Goal: Transaction & Acquisition: Purchase product/service

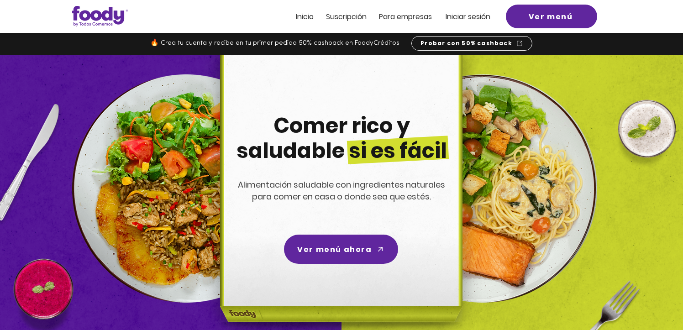
click at [479, 73] on img at bounding box center [339, 201] width 290 height 292
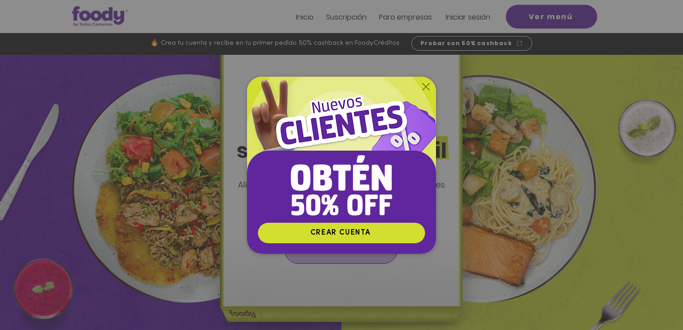
click at [346, 257] on div "Nuevos suscriptores 50% off" at bounding box center [341, 165] width 683 height 330
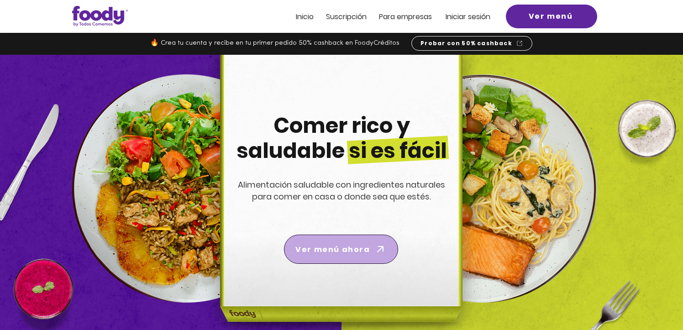
click at [347, 251] on span "Ver menú ahora" at bounding box center [332, 249] width 74 height 11
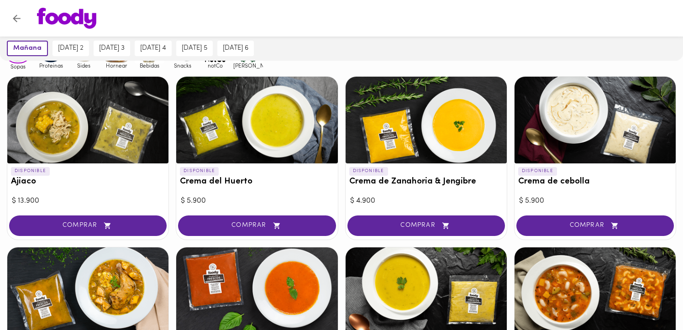
scroll to position [96, 0]
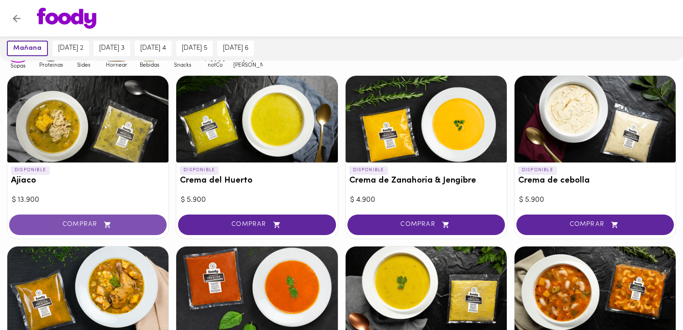
click at [112, 227] on icon "button" at bounding box center [107, 225] width 11 height 8
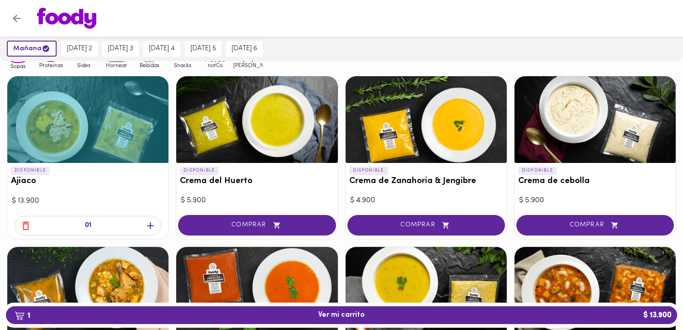
scroll to position [96, 0]
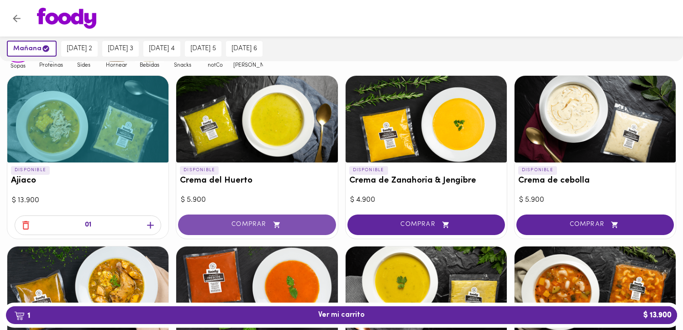
click at [245, 222] on span "COMPRAR" at bounding box center [256, 225] width 135 height 8
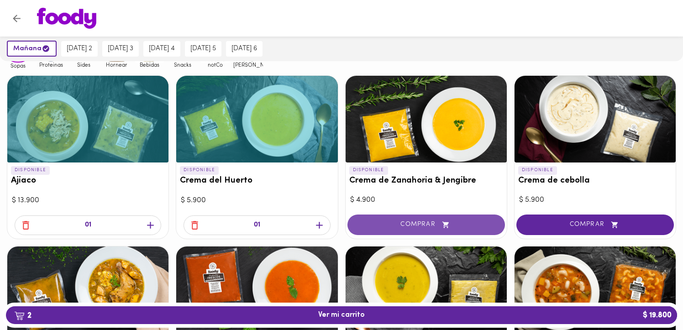
click at [395, 217] on button "COMPRAR" at bounding box center [426, 225] width 158 height 21
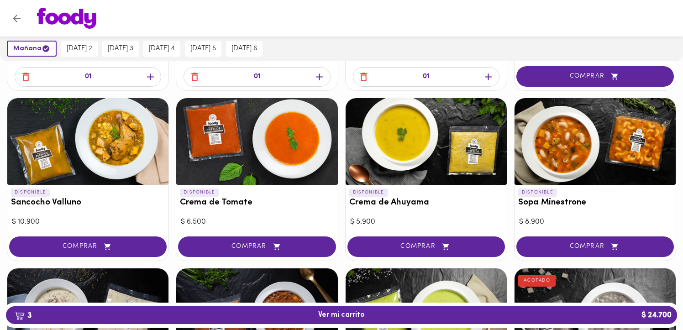
scroll to position [246, 0]
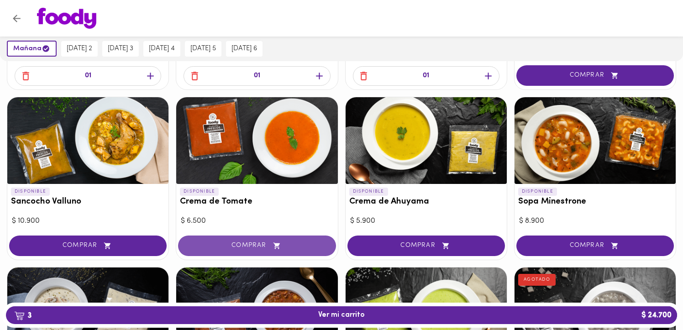
click at [273, 243] on icon "button" at bounding box center [276, 246] width 11 height 8
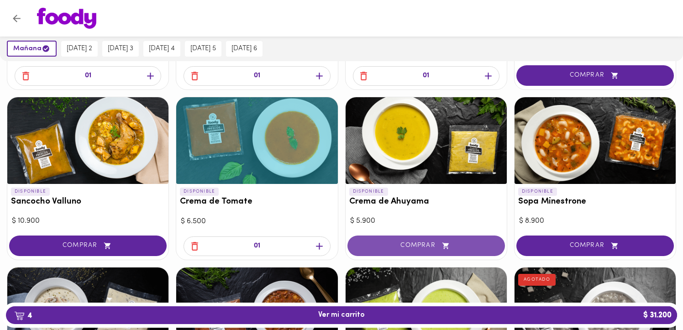
click at [430, 242] on span "COMPRAR" at bounding box center [426, 246] width 135 height 8
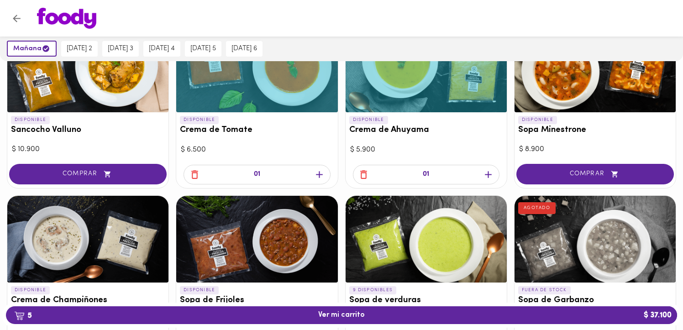
scroll to position [332, 0]
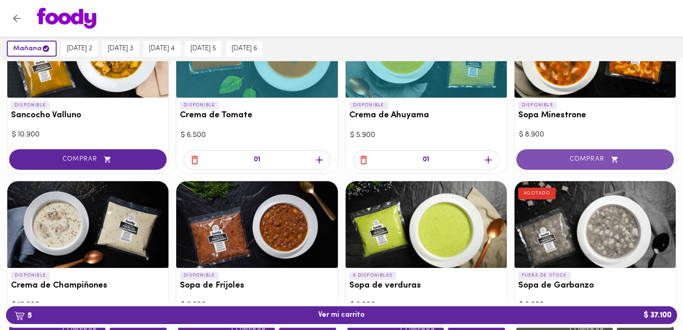
click at [580, 162] on span "COMPRAR" at bounding box center [595, 160] width 135 height 8
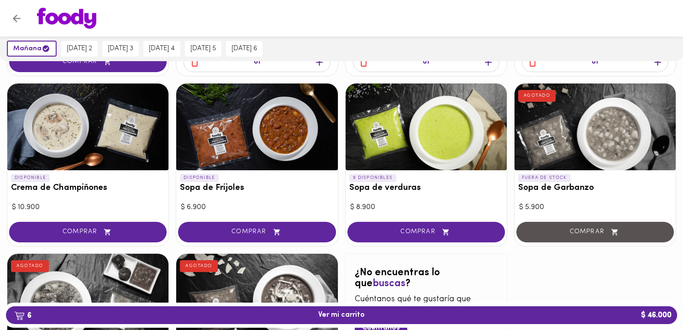
scroll to position [430, 0]
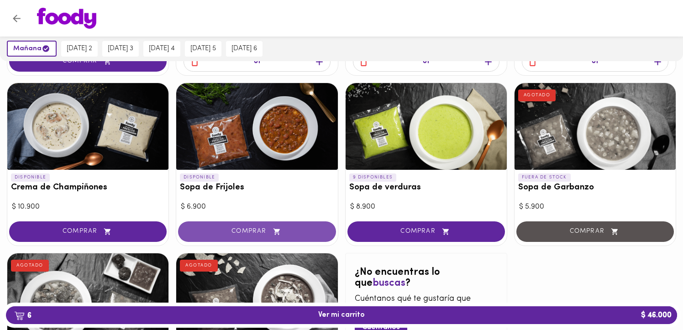
click at [267, 231] on span "COMPRAR" at bounding box center [256, 232] width 135 height 8
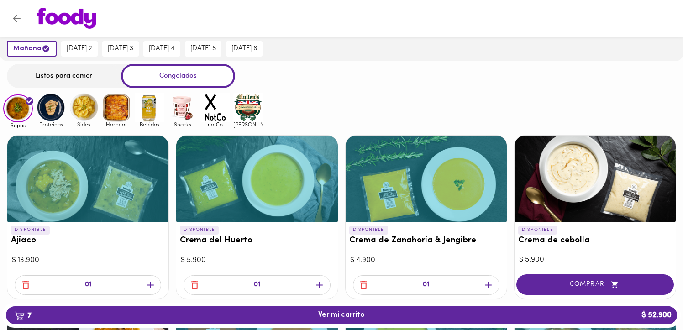
scroll to position [0, 0]
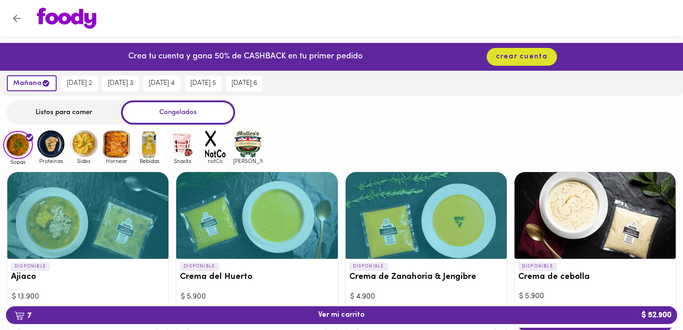
click at [54, 143] on img at bounding box center [51, 144] width 30 height 30
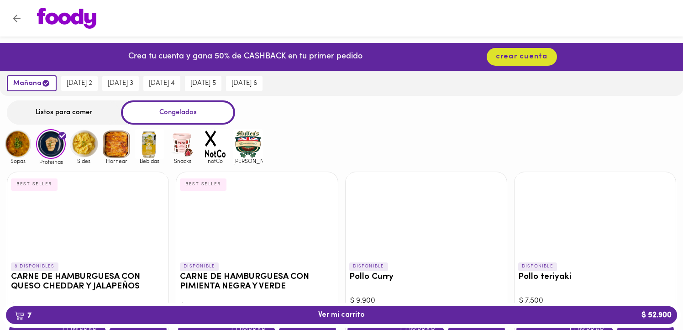
scroll to position [79, 0]
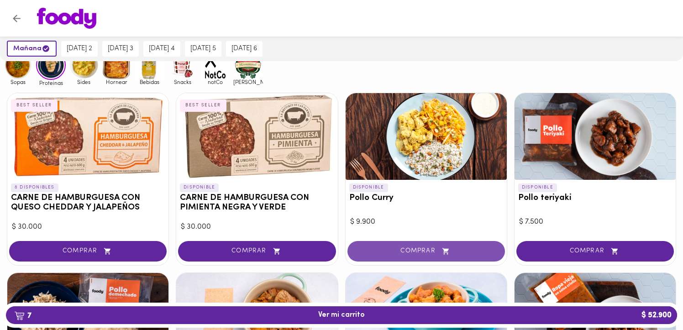
click at [404, 253] on span "COMPRAR" at bounding box center [426, 251] width 135 height 8
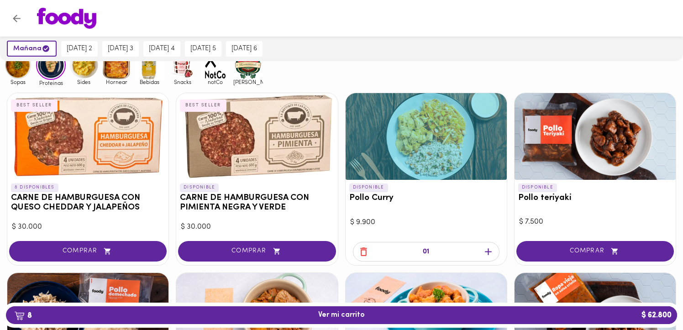
click at [490, 257] on icon "button" at bounding box center [488, 251] width 11 height 11
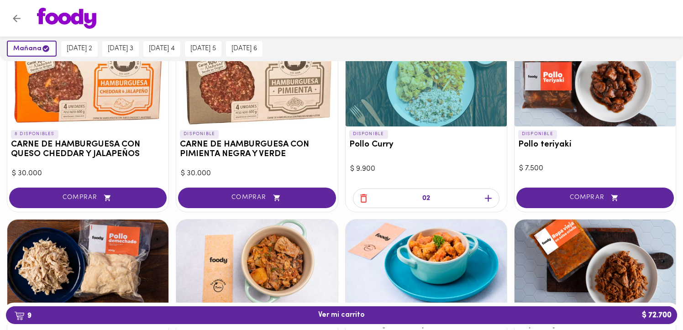
scroll to position [135, 0]
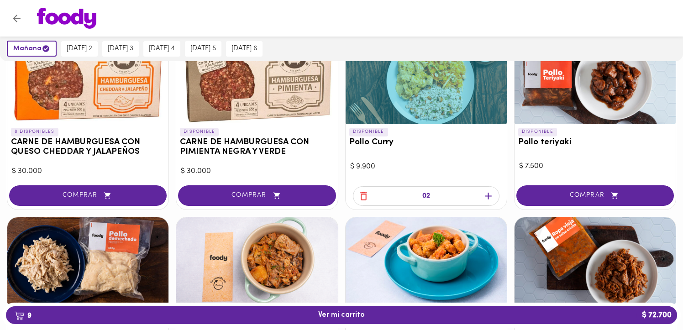
click at [582, 207] on div "COMPRAR" at bounding box center [595, 197] width 161 height 26
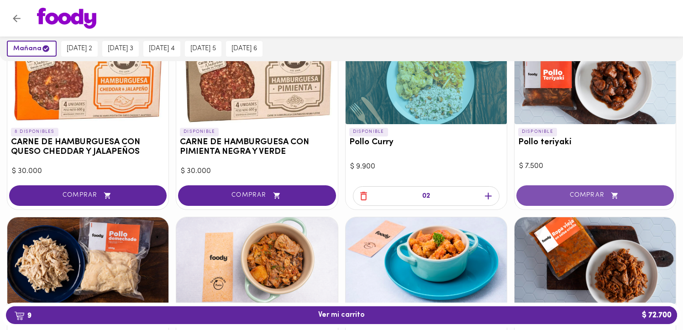
click at [582, 193] on span "COMPRAR" at bounding box center [595, 196] width 135 height 8
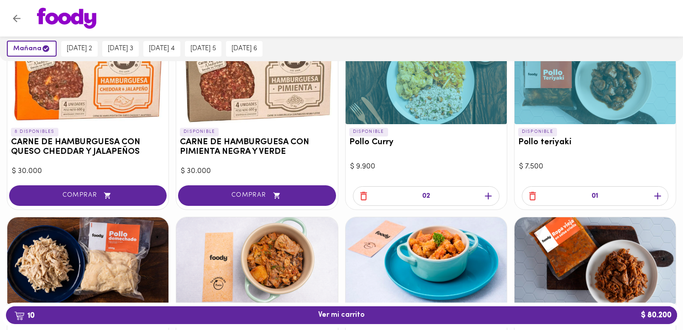
click at [656, 195] on icon "button" at bounding box center [657, 196] width 7 height 7
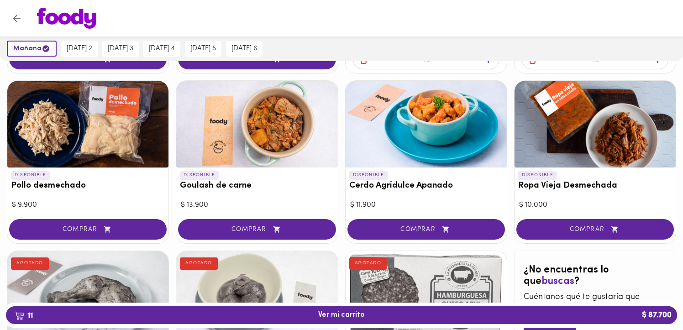
scroll to position [272, 0]
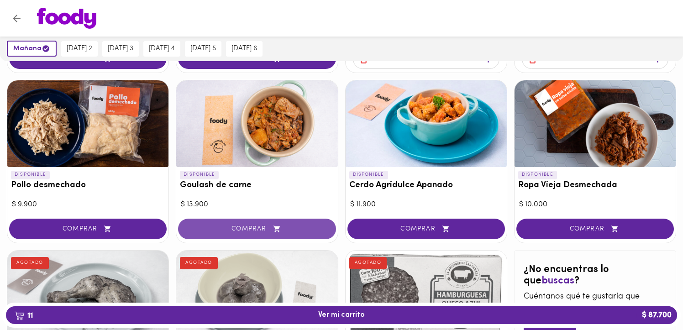
click at [225, 229] on span "COMPRAR" at bounding box center [256, 229] width 135 height 8
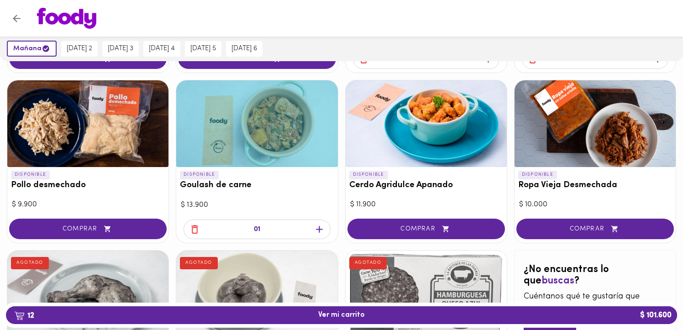
click at [322, 227] on icon "button" at bounding box center [319, 229] width 11 height 11
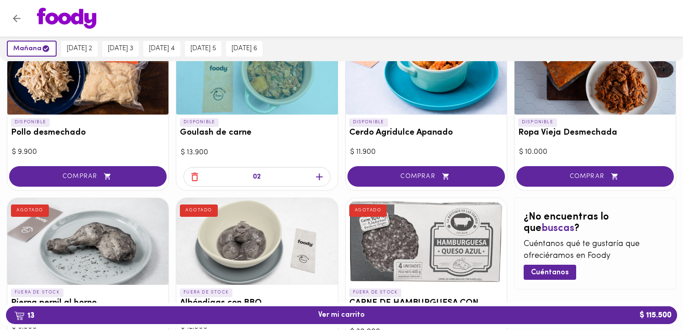
scroll to position [325, 0]
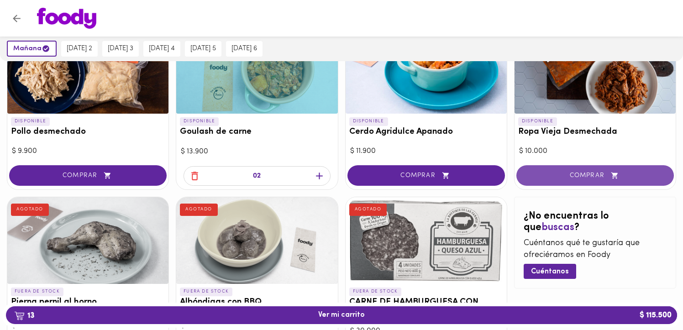
click at [572, 173] on span "COMPRAR" at bounding box center [595, 176] width 135 height 8
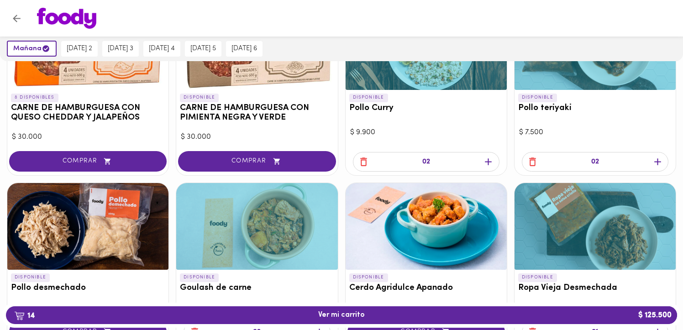
scroll to position [0, 0]
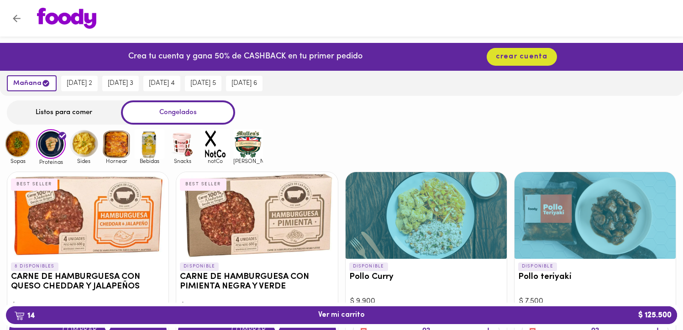
click at [87, 142] on img at bounding box center [84, 144] width 30 height 30
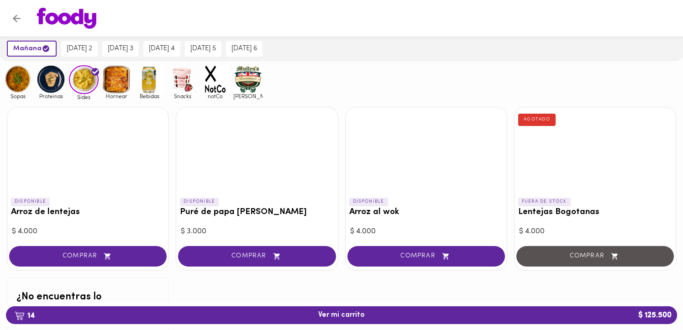
scroll to position [71, 0]
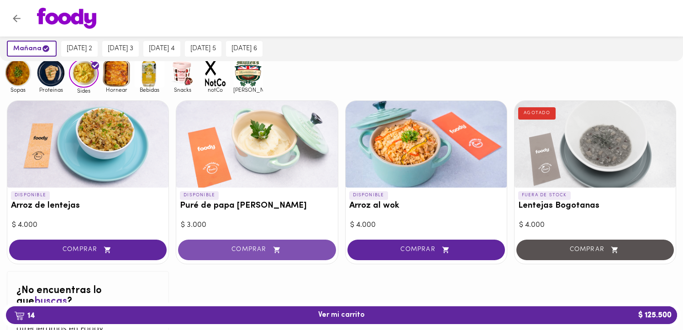
click at [257, 248] on span "COMPRAR" at bounding box center [256, 250] width 135 height 8
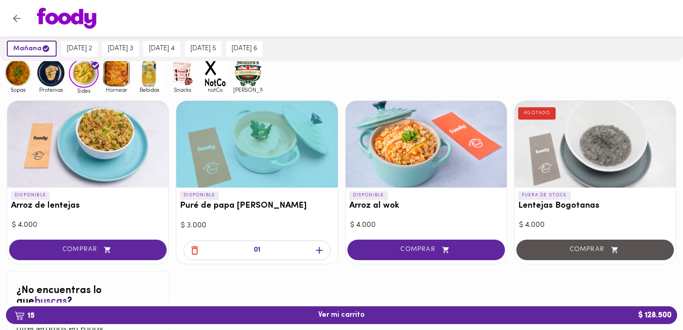
click at [320, 250] on icon "button" at bounding box center [319, 250] width 11 height 11
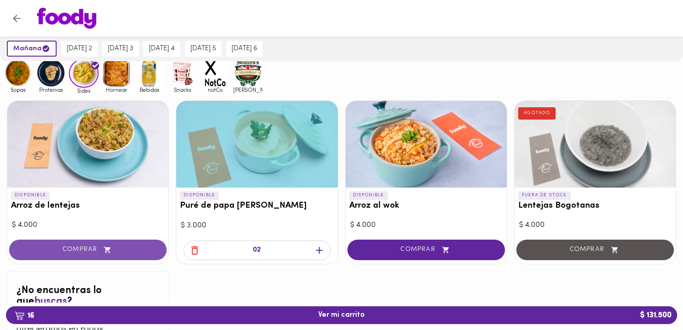
click at [101, 246] on span "COMPRAR" at bounding box center [88, 250] width 135 height 8
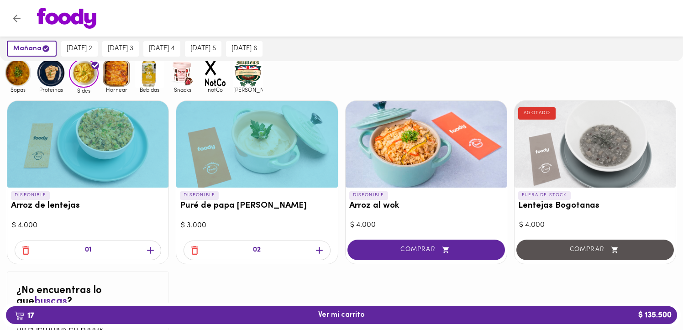
click at [148, 248] on icon "button" at bounding box center [150, 250] width 11 height 11
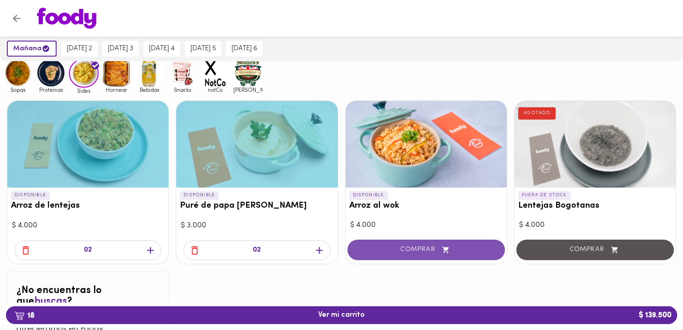
click at [448, 242] on button "COMPRAR" at bounding box center [426, 250] width 158 height 21
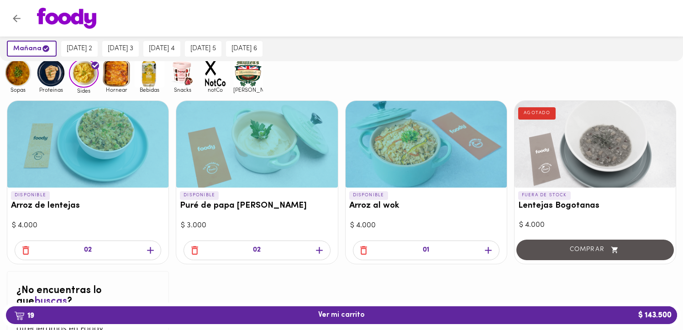
click at [489, 247] on icon "button" at bounding box center [488, 250] width 11 height 11
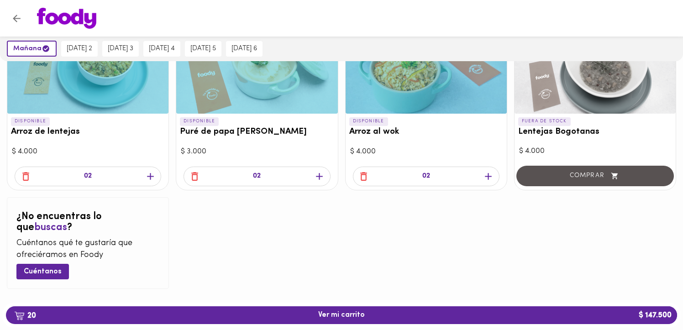
scroll to position [0, 0]
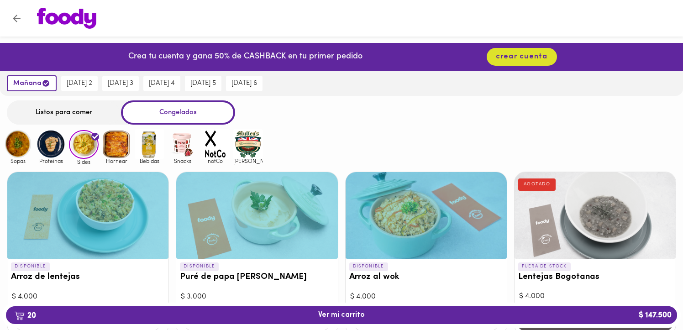
click at [16, 148] on img at bounding box center [18, 144] width 30 height 30
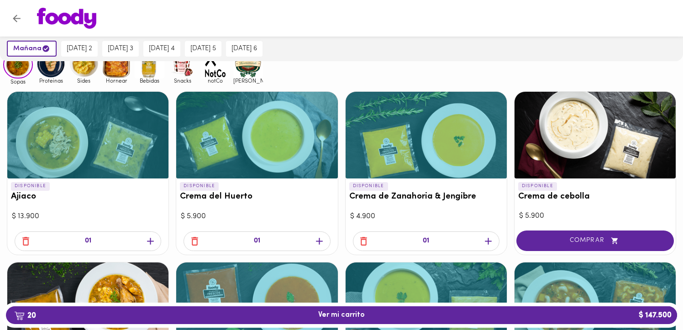
scroll to position [83, 0]
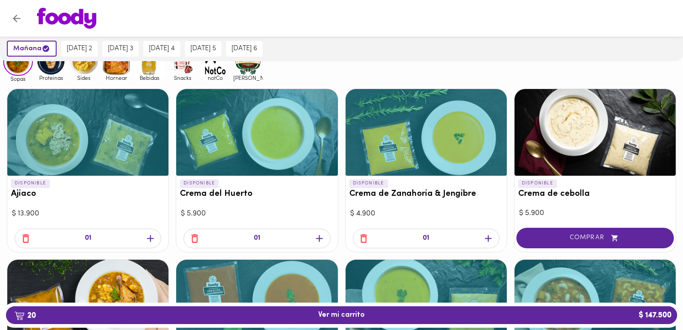
click at [365, 236] on icon "button" at bounding box center [363, 238] width 7 height 9
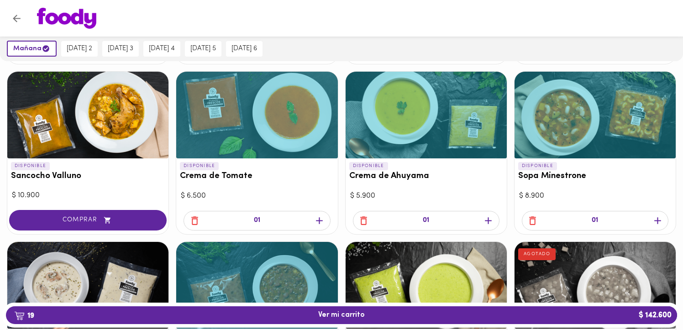
scroll to position [273, 0]
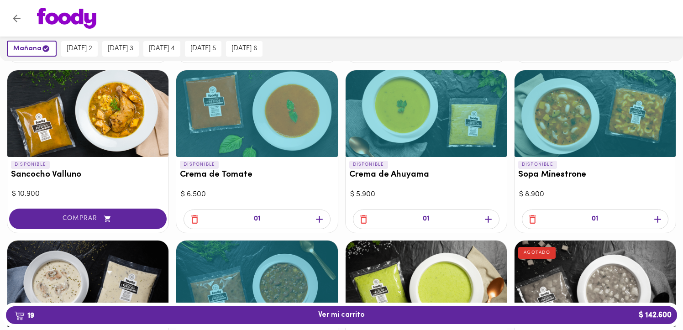
click at [193, 220] on icon "button" at bounding box center [194, 219] width 11 height 11
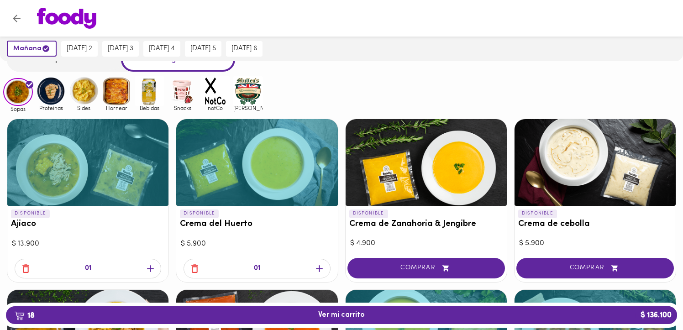
scroll to position [0, 0]
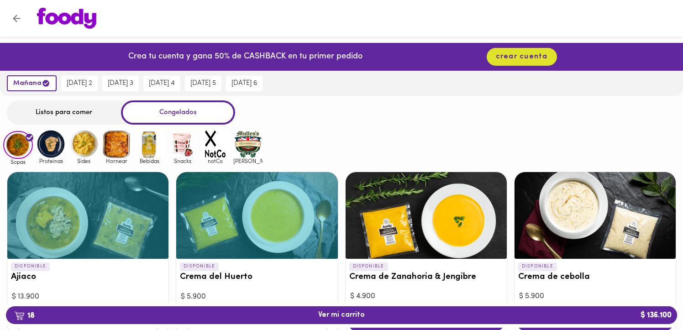
click at [120, 144] on img at bounding box center [117, 144] width 30 height 30
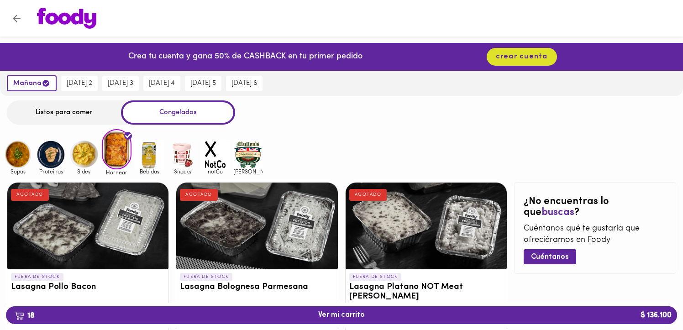
click at [52, 157] on img at bounding box center [51, 155] width 30 height 30
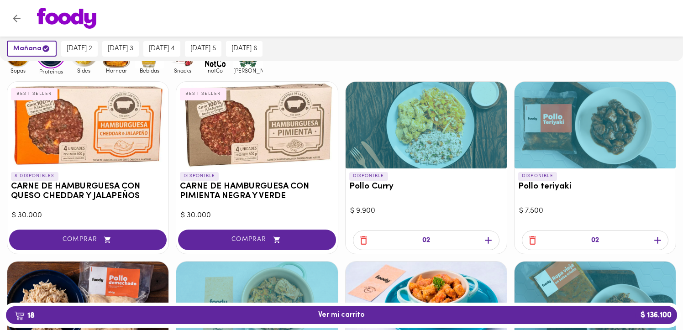
scroll to position [94, 0]
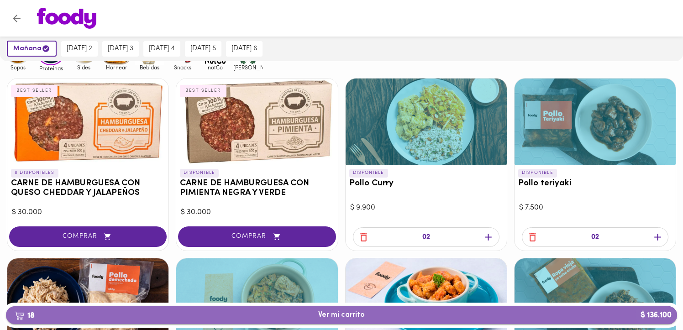
click at [562, 311] on span "18 Ver mi carrito $ 136.100" at bounding box center [341, 315] width 656 height 9
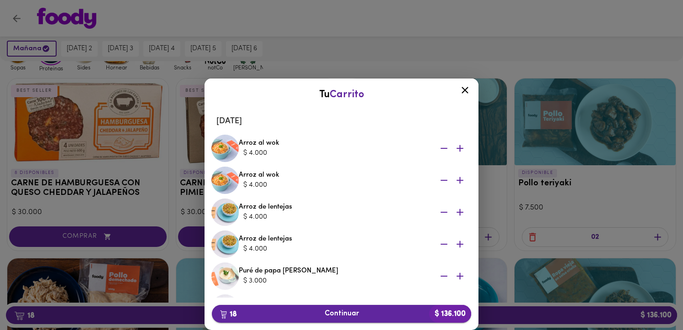
click at [340, 312] on span "18 Continuar $ 136.100" at bounding box center [341, 314] width 245 height 9
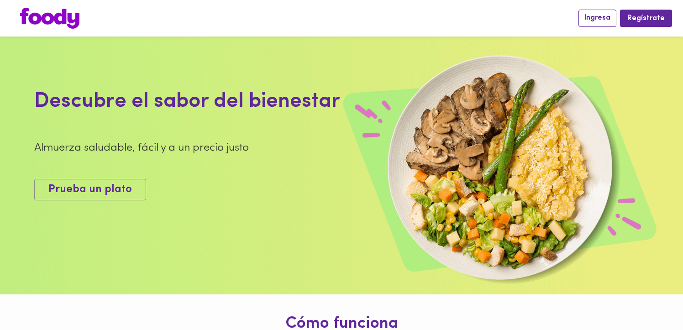
click at [591, 10] on button "Ingresa" at bounding box center [597, 18] width 38 height 17
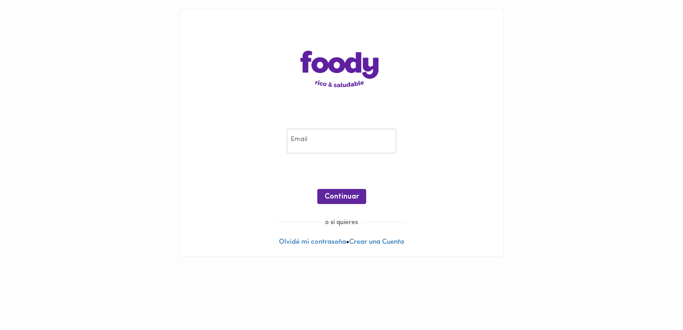
click at [329, 135] on input "email" at bounding box center [342, 141] width 110 height 25
type input "luca.depetris@hotmail.com"
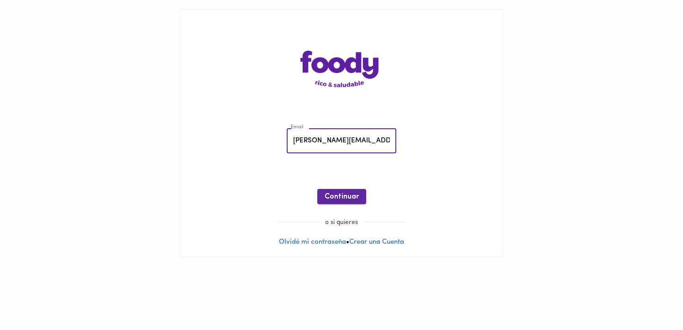
click at [350, 190] on button "Continuar" at bounding box center [341, 196] width 49 height 15
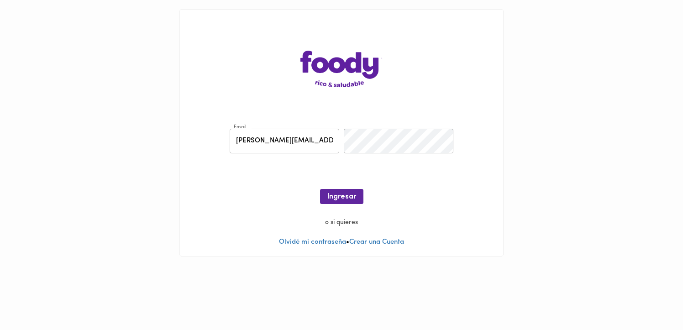
click at [382, 124] on div "Email luca.depetris@hotmail.com Email Contraseña Contraseña ¡Oops! Recuperar Cl…" at bounding box center [341, 168] width 305 height 99
click at [343, 193] on span "Ingresar" at bounding box center [341, 197] width 29 height 9
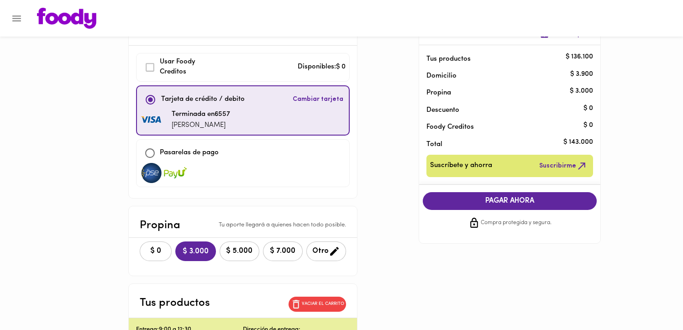
scroll to position [38, 0]
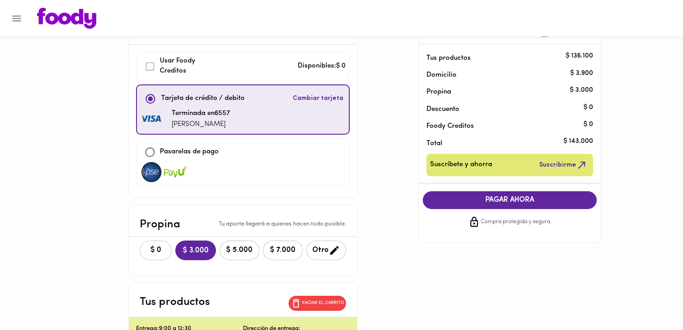
click at [162, 248] on span "$ 0" at bounding box center [156, 250] width 20 height 9
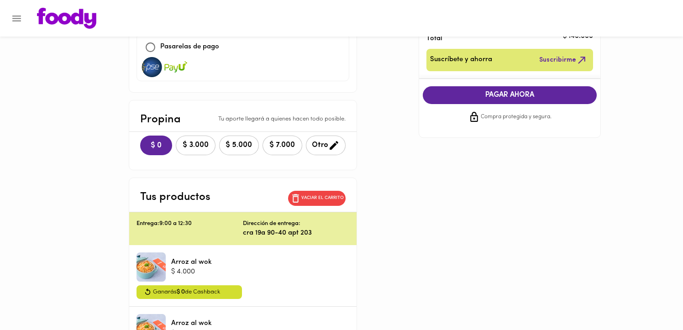
scroll to position [144, 0]
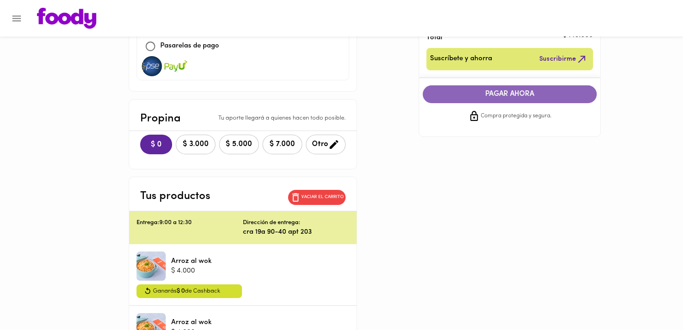
click at [467, 96] on span "PAGAR AHORA" at bounding box center [510, 94] width 156 height 9
